Goal: Task Accomplishment & Management: Use online tool/utility

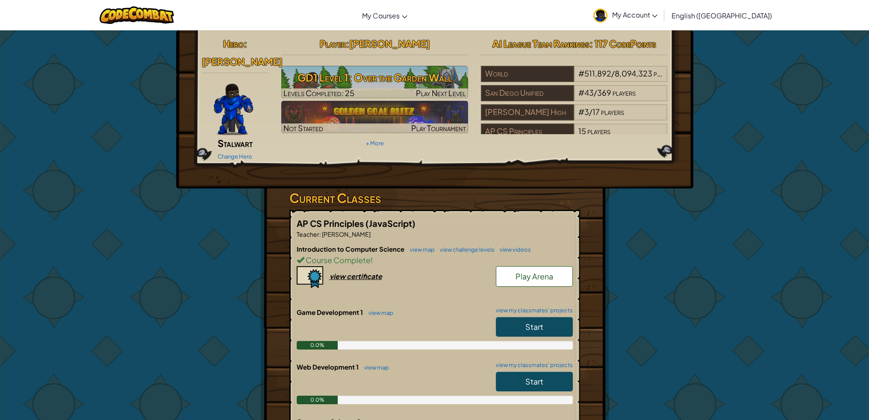
click at [504, 266] on link "Play Arena" at bounding box center [534, 276] width 77 height 21
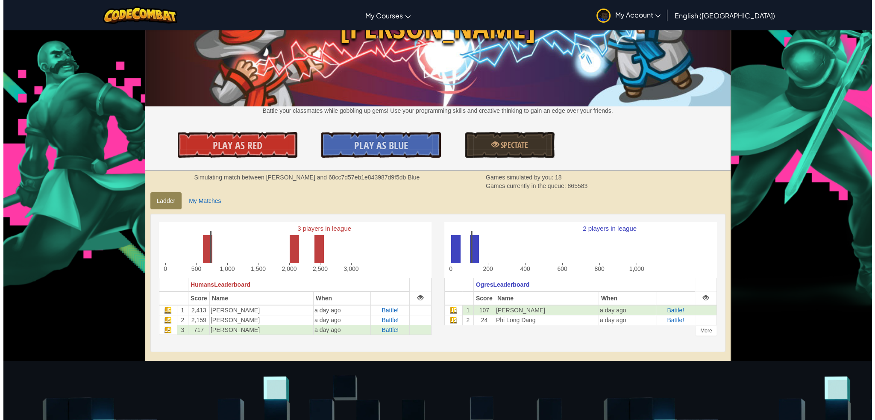
scroll to position [85, 0]
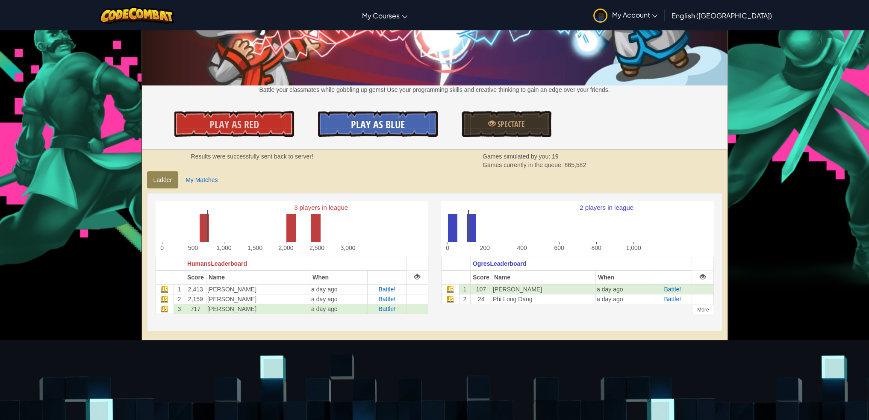
click at [380, 118] on span "Play As Blue" at bounding box center [378, 124] width 54 height 14
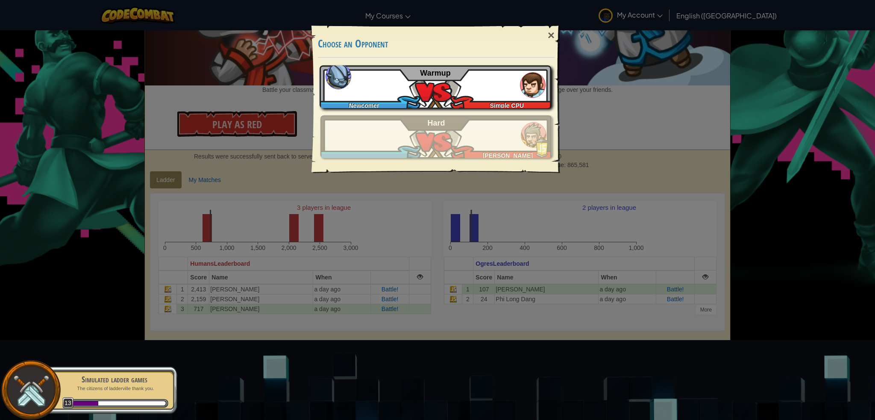
click at [520, 87] on img at bounding box center [533, 85] width 26 height 26
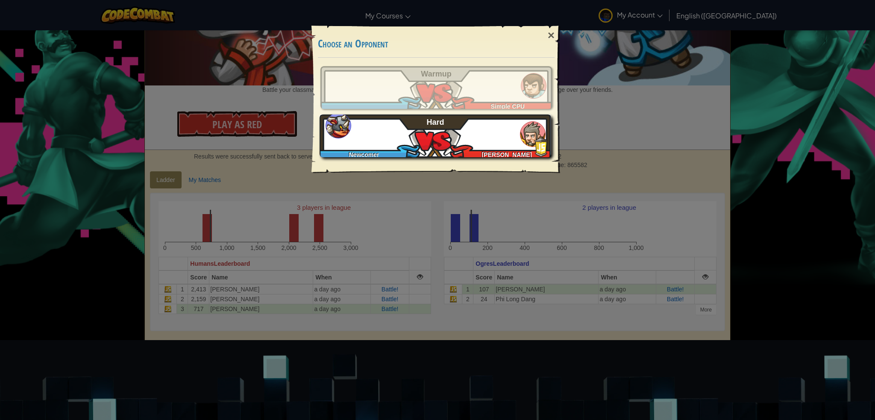
click at [455, 134] on div "Newcomer [PERSON_NAME]" at bounding box center [436, 135] width 232 height 43
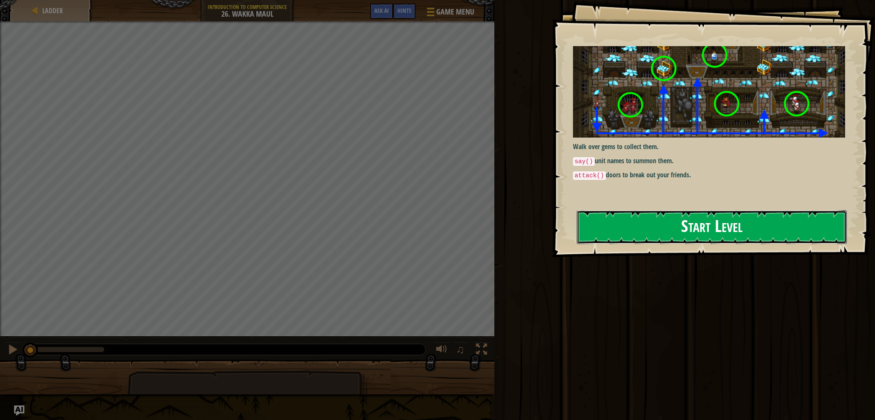
click at [649, 238] on button "Start Level" at bounding box center [712, 227] width 270 height 34
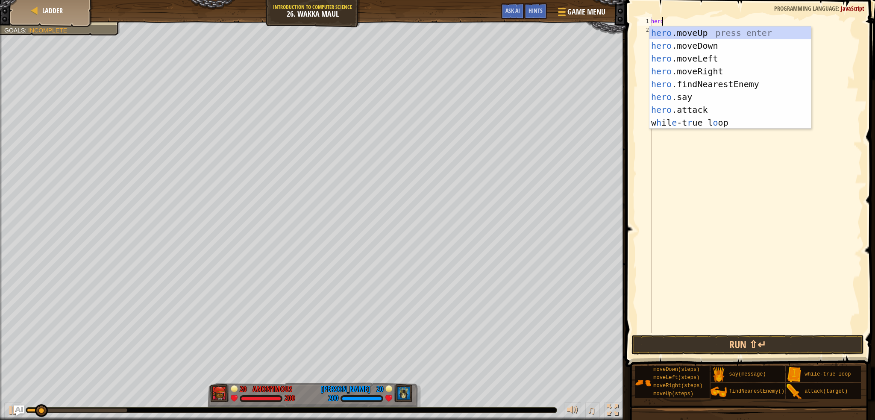
scroll to position [4, 0]
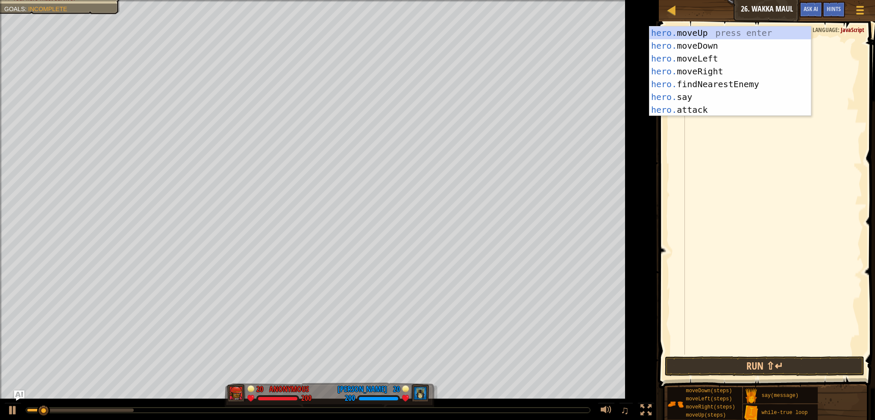
type textarea "hero.mo"
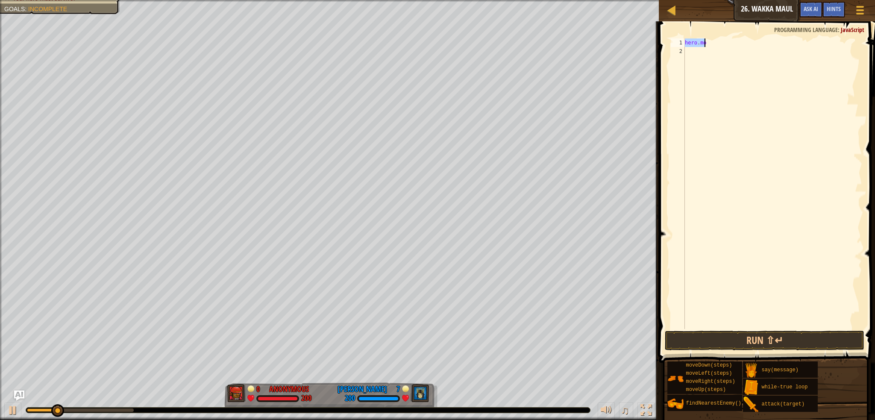
type textarea "h"
click at [769, 211] on div "h" at bounding box center [772, 192] width 179 height 308
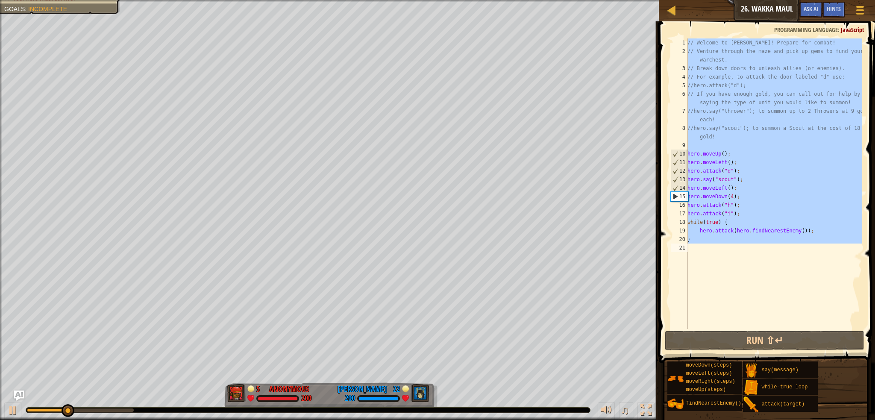
click at [728, 243] on div "// Welcome to Wakka Maul! Prepare for combat! // Venture through the maze and p…" at bounding box center [774, 192] width 176 height 308
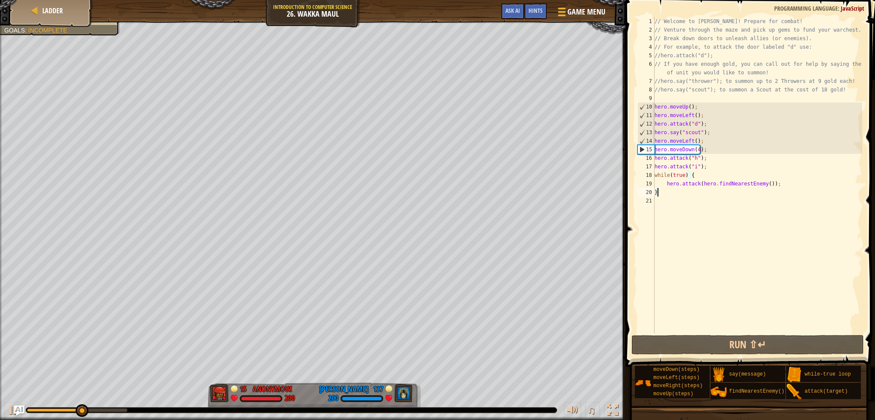
type textarea "}"
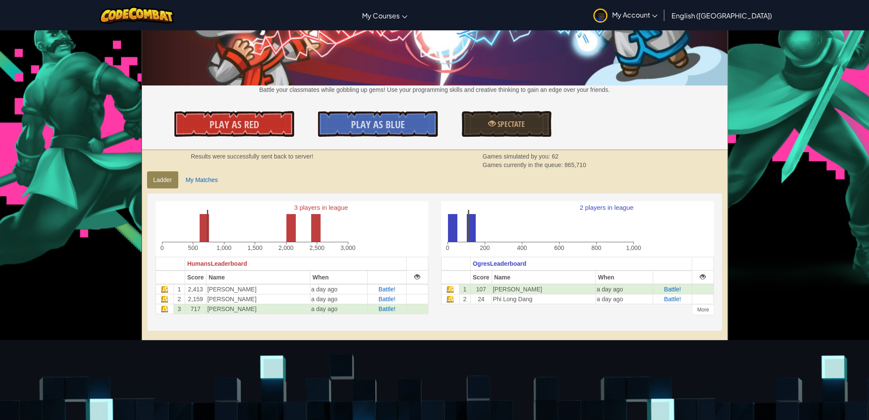
scroll to position [85, 0]
click at [387, 133] on link "Play As Blue" at bounding box center [378, 124] width 120 height 26
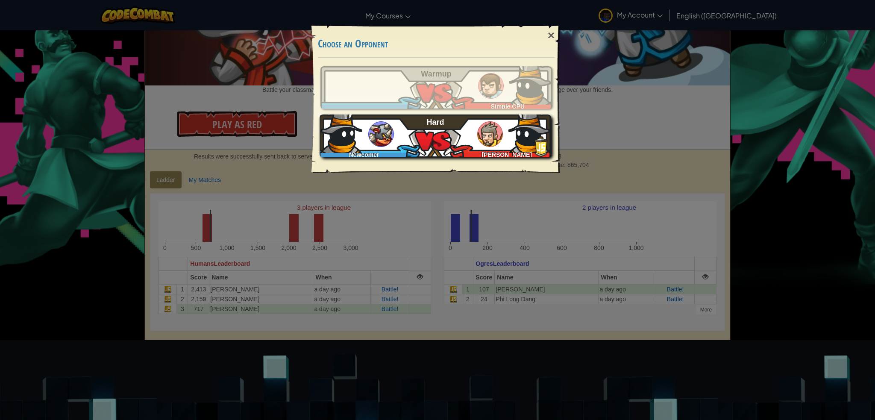
click at [436, 155] on div "Newcomer Richard Tran Hard" at bounding box center [436, 135] width 232 height 43
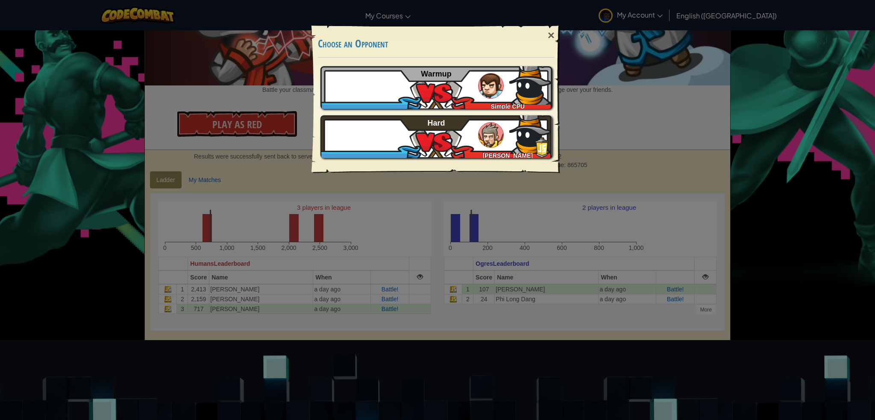
click at [617, 78] on div "× Choose an Opponent Play Tutorial Recommended if you've never played before Sk…" at bounding box center [437, 210] width 875 height 420
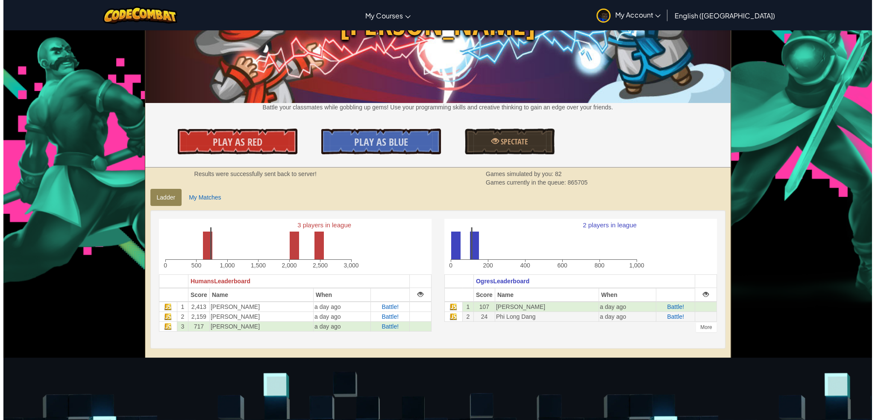
scroll to position [0, 0]
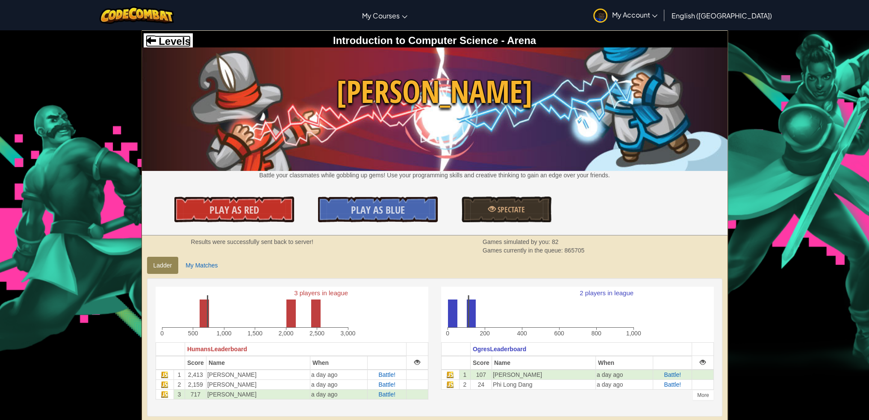
click at [173, 44] on span "Levels" at bounding box center [173, 41] width 35 height 12
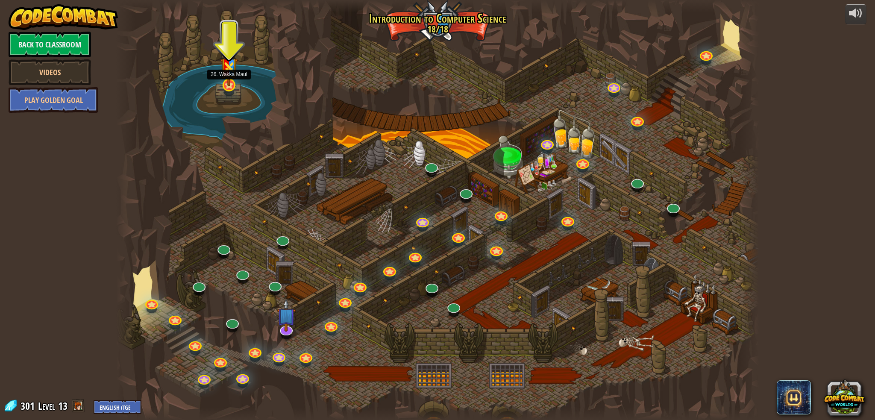
click at [222, 79] on img at bounding box center [229, 63] width 18 height 46
